Goal: Find contact information: Find contact information

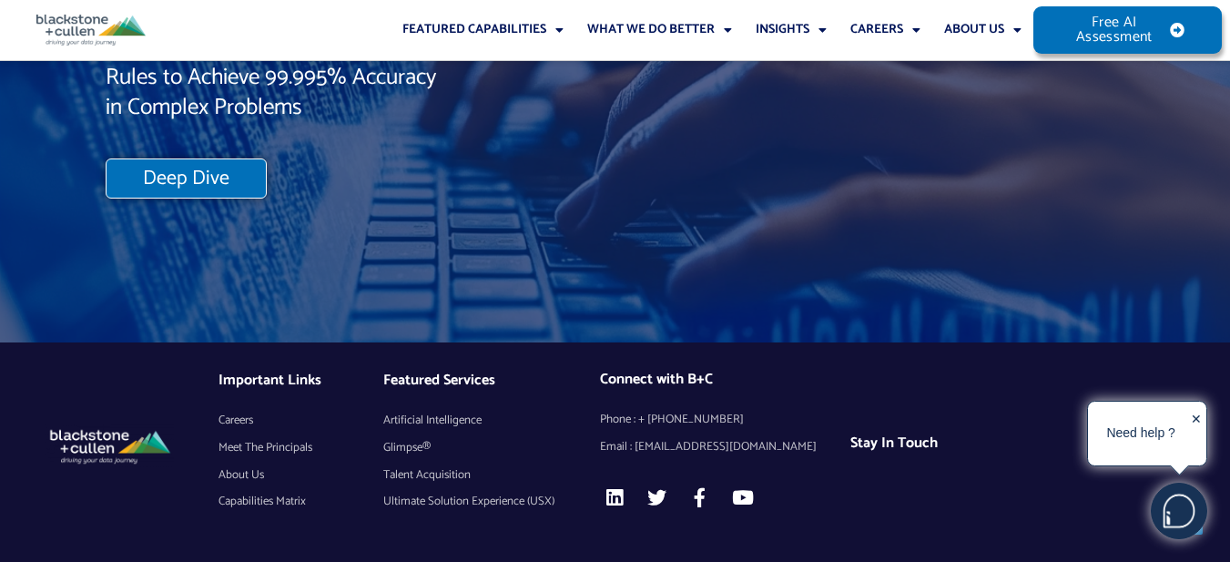
scroll to position [16039, 0]
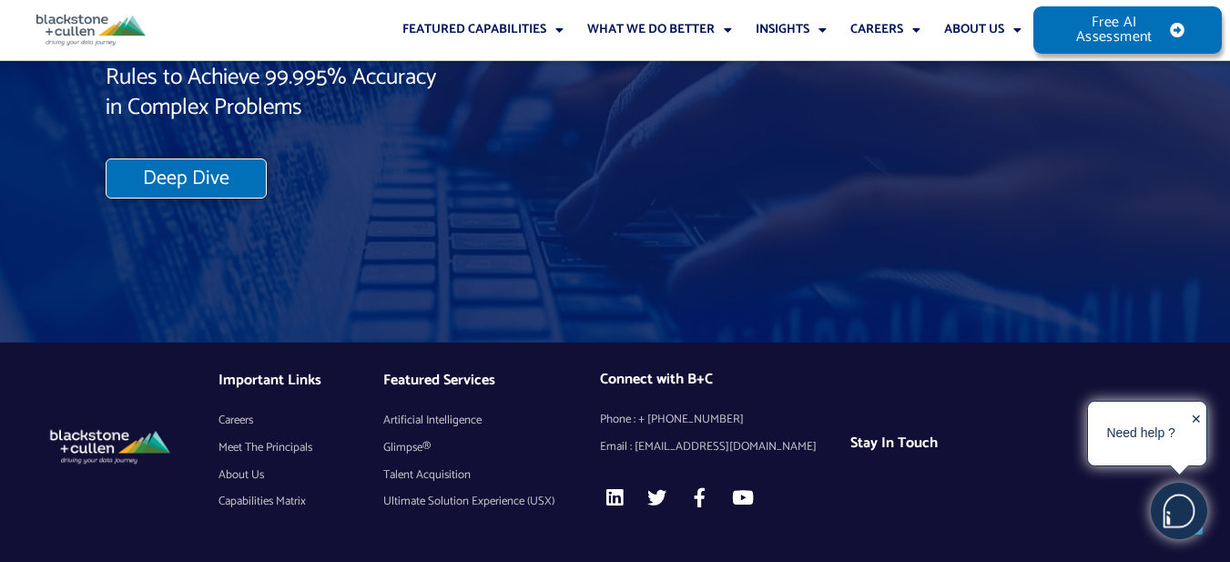
click at [900, 444] on h4 "Stay In Touch" at bounding box center [960, 442] width 221 height 17
click at [1180, 512] on img at bounding box center [1178, 510] width 55 height 55
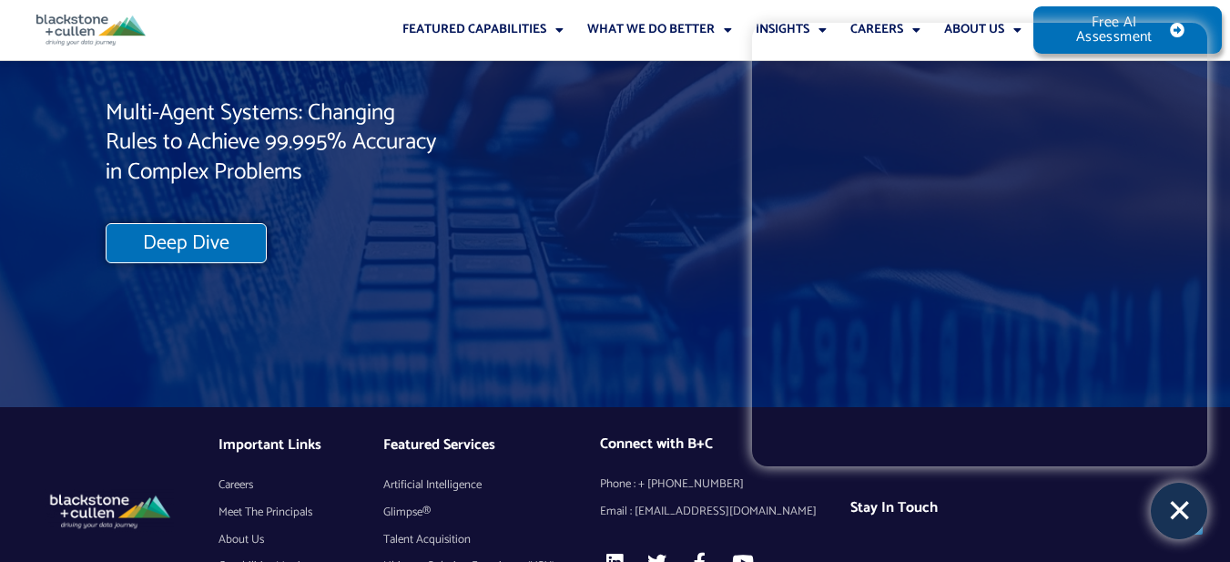
scroll to position [15717, 0]
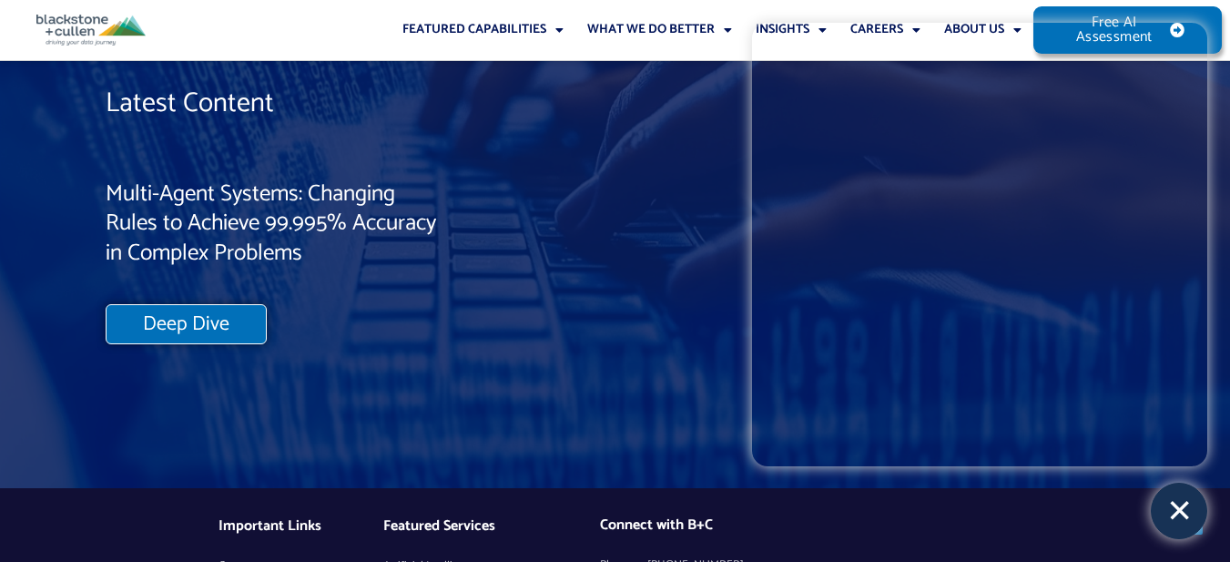
click at [1173, 523] on div "✕" at bounding box center [1178, 510] width 55 height 55
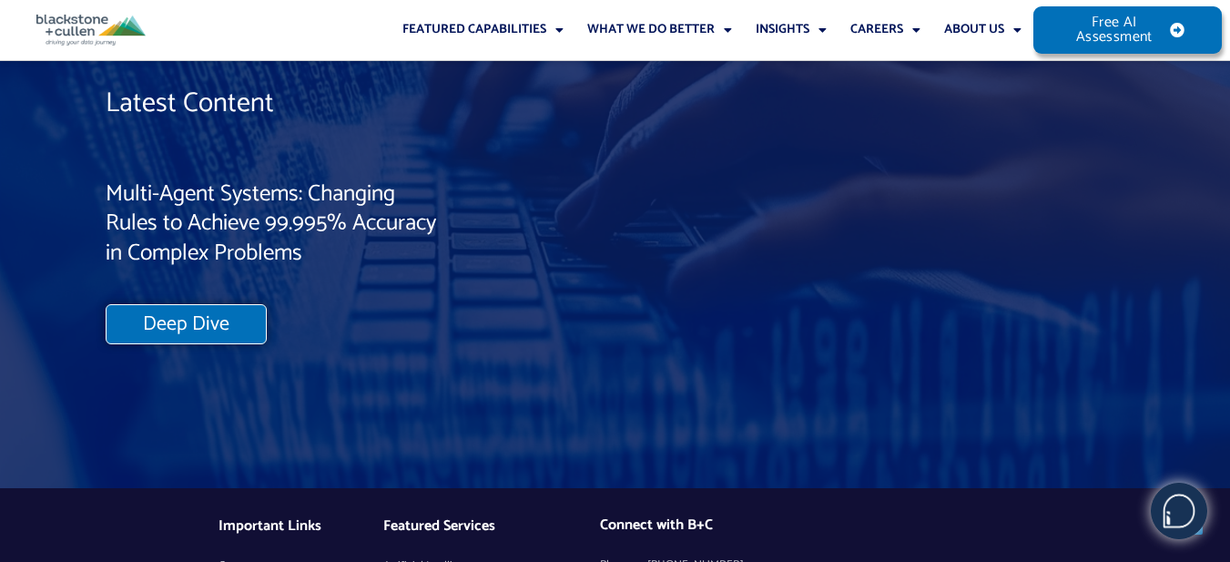
click at [1179, 518] on img at bounding box center [1178, 510] width 55 height 55
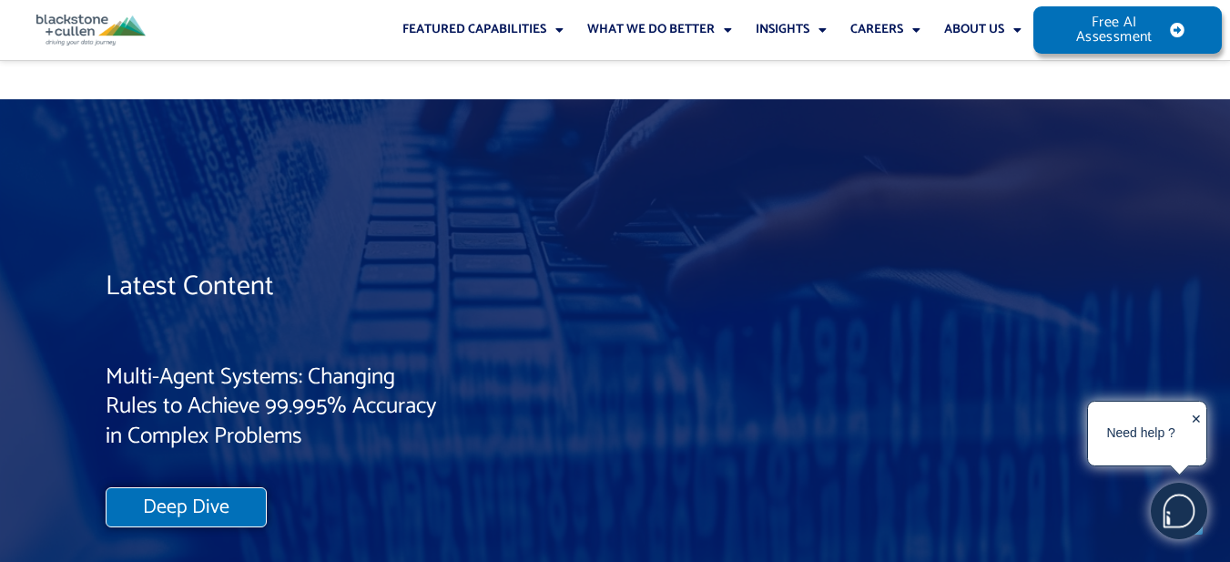
click at [1176, 506] on img at bounding box center [1178, 510] width 55 height 55
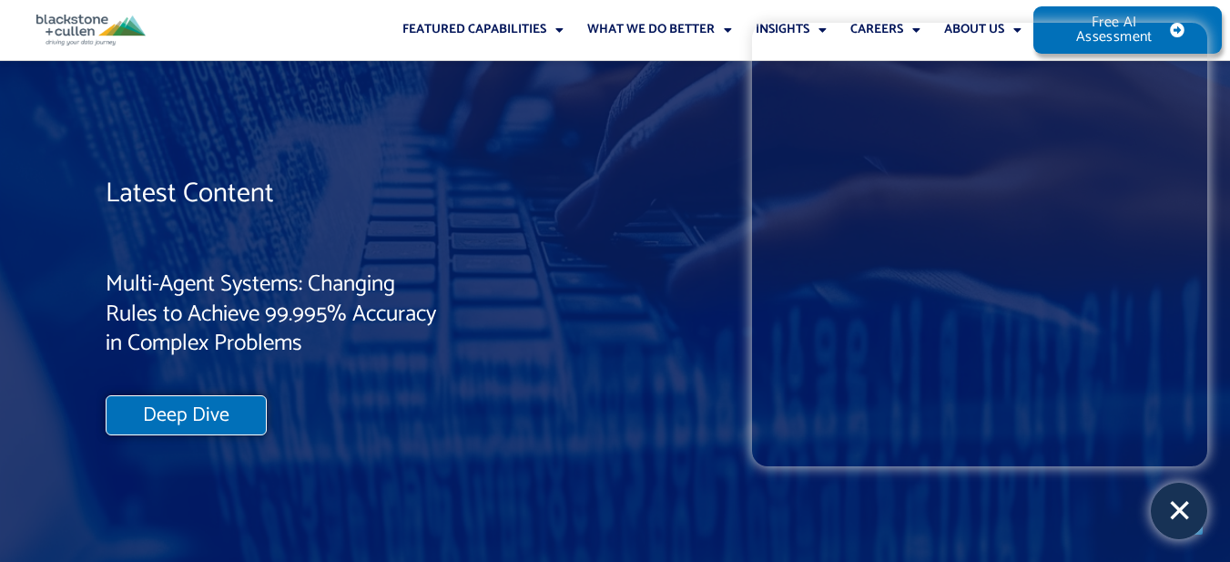
scroll to position [15856, 0]
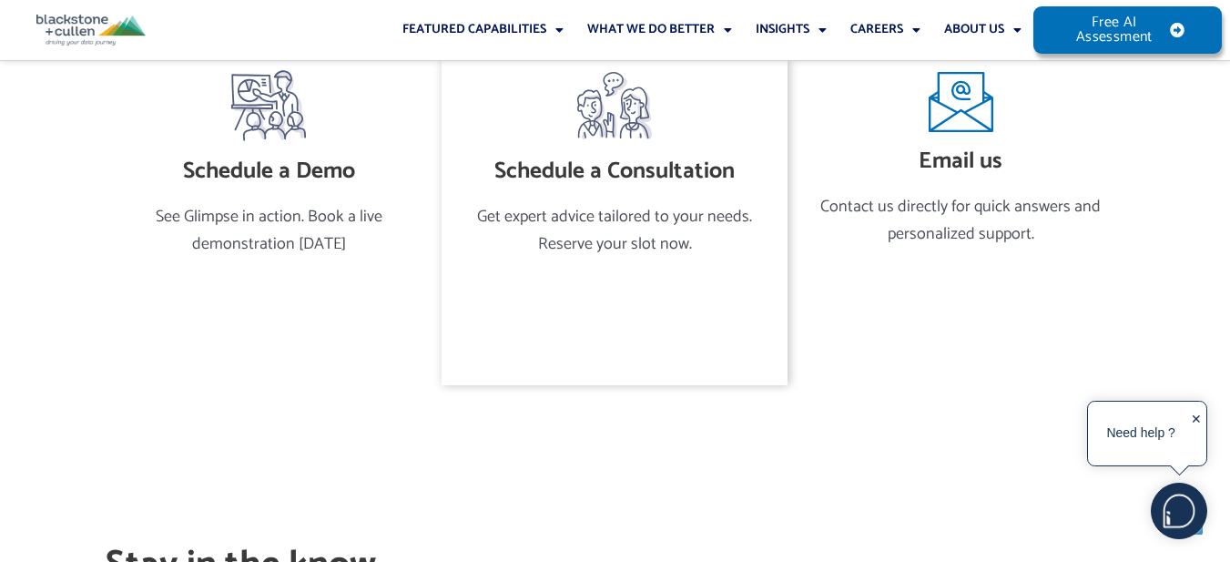
scroll to position [728, 0]
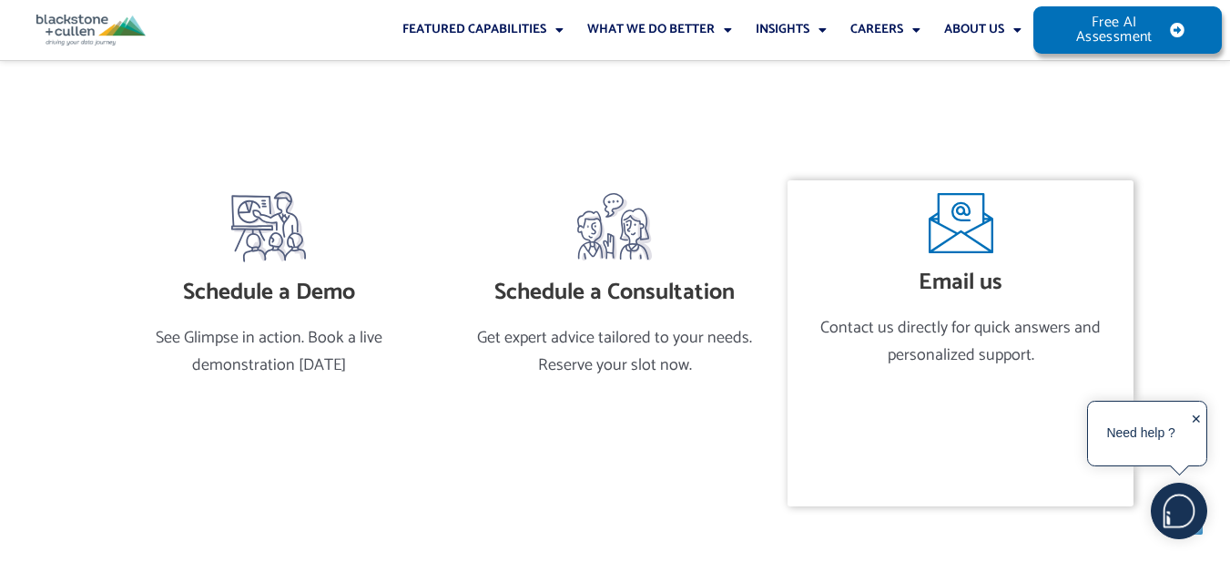
click at [968, 259] on div "Email us Contact us directly for quick answers and personalized support." at bounding box center [960, 279] width 328 height 180
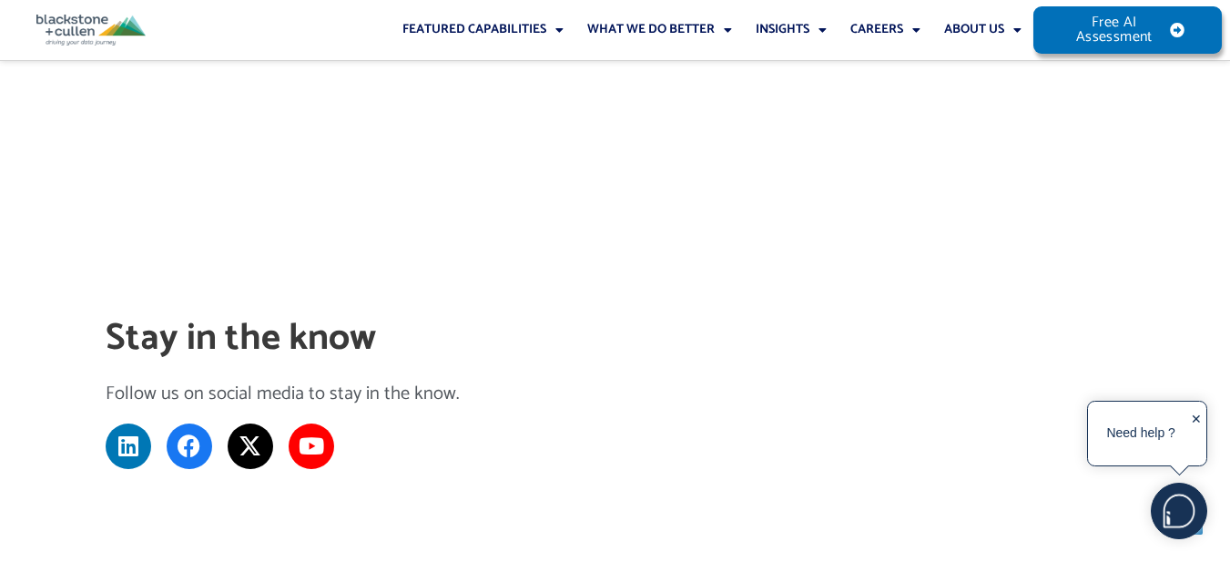
scroll to position [1092, 0]
